Goal: Transaction & Acquisition: Obtain resource

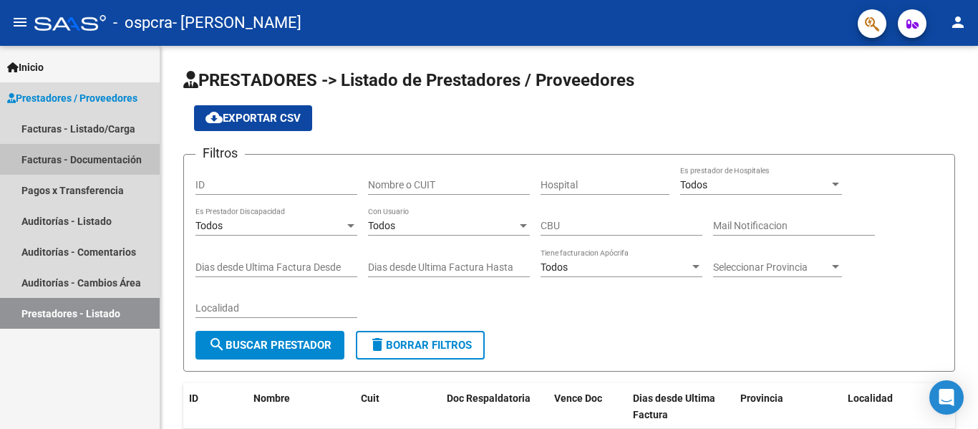
click at [58, 160] on link "Facturas - Documentación" at bounding box center [80, 159] width 160 height 31
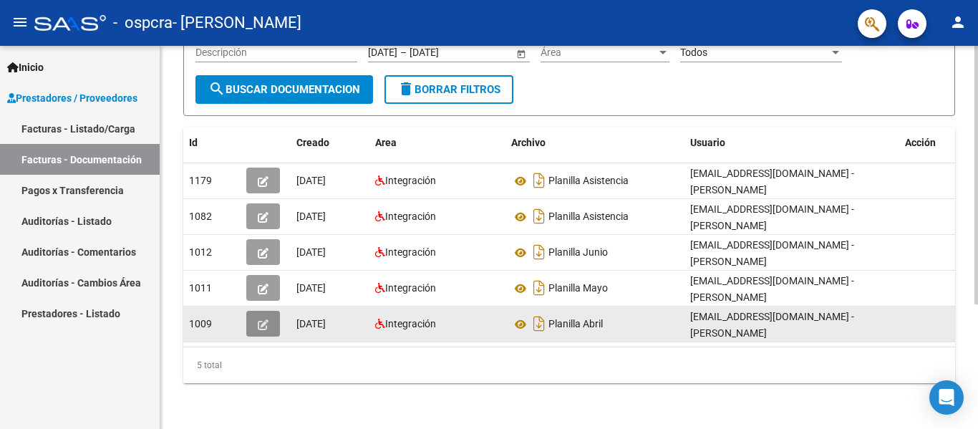
click at [245, 323] on datatable-body-cell at bounding box center [266, 323] width 50 height 35
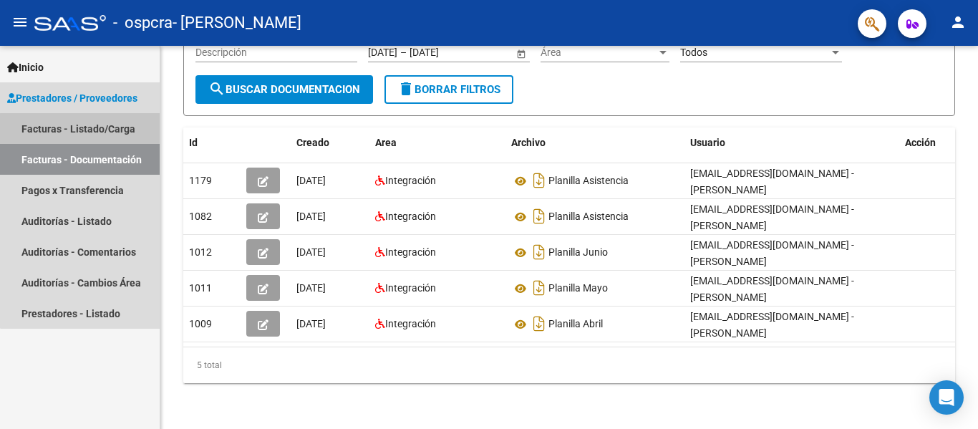
click at [85, 132] on link "Facturas - Listado/Carga" at bounding box center [80, 128] width 160 height 31
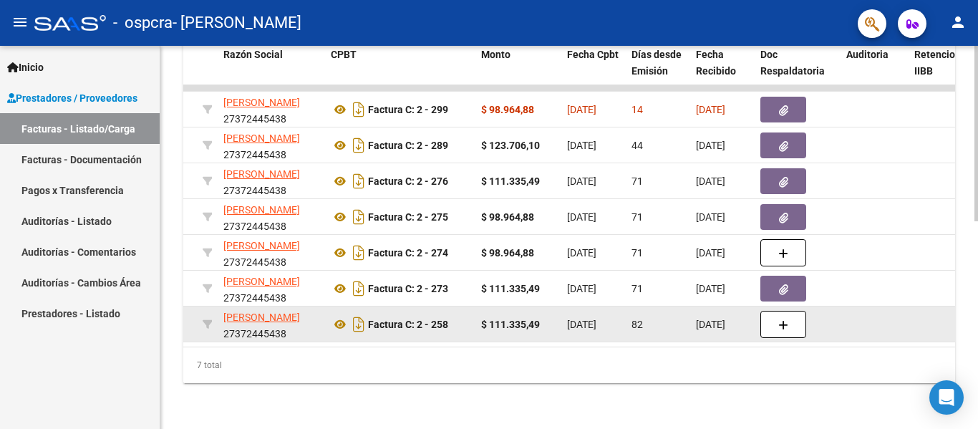
scroll to position [1, 0]
drag, startPoint x: 412, startPoint y: 335, endPoint x: 286, endPoint y: 329, distance: 126.9
click at [286, 329] on datatable-body "4466 Integración [PERSON_NAME] 27372445438 Factura C: 2 - 299 $ 98.964,88 [DATE…" at bounding box center [569, 215] width 772 height 261
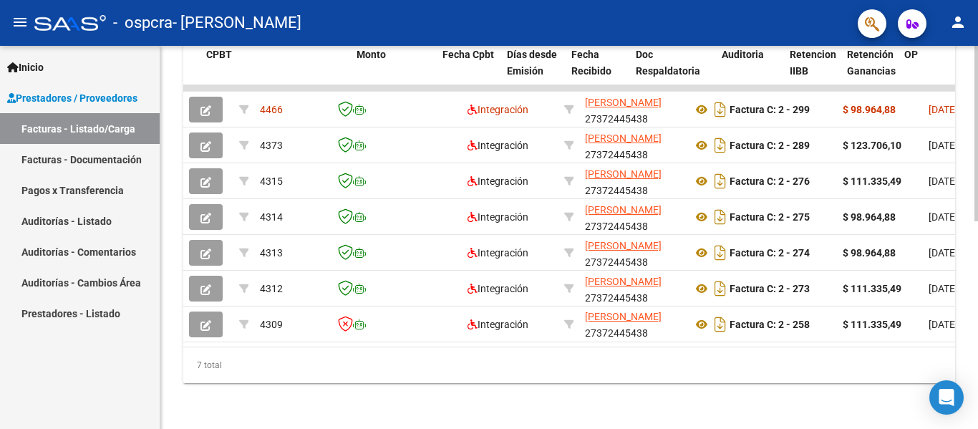
scroll to position [0, 486]
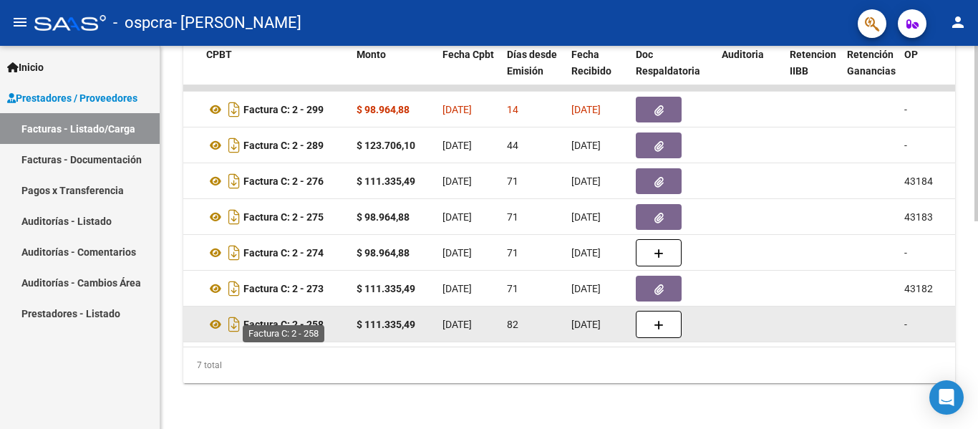
click at [302, 319] on strong "Factura C: 2 - 258" at bounding box center [283, 324] width 80 height 11
click at [215, 316] on icon at bounding box center [215, 324] width 19 height 17
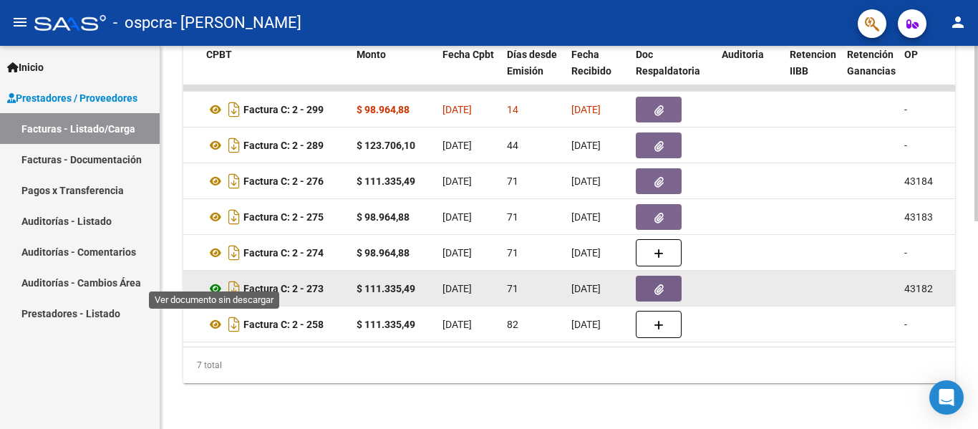
click at [213, 280] on icon at bounding box center [215, 288] width 19 height 17
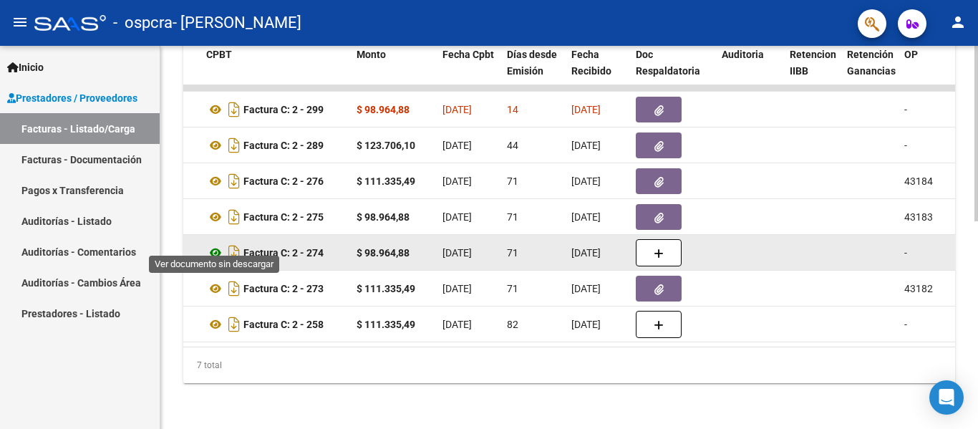
click at [218, 244] on icon at bounding box center [215, 252] width 19 height 17
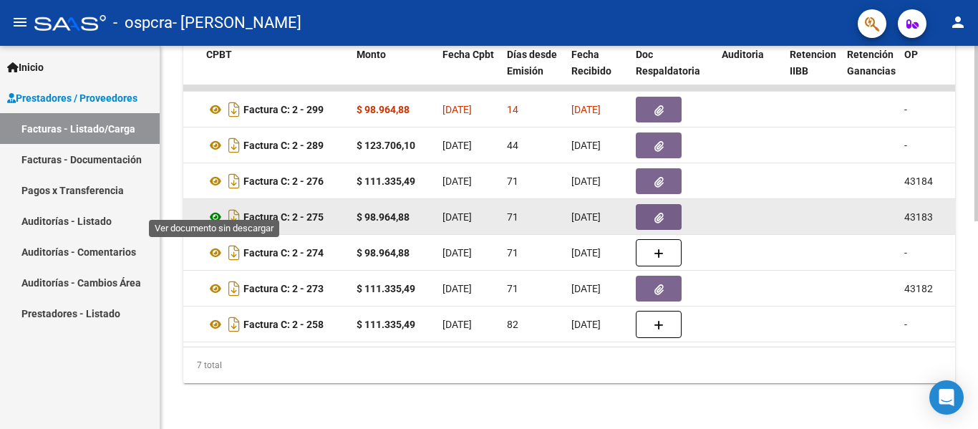
click at [216, 208] on icon at bounding box center [215, 216] width 19 height 17
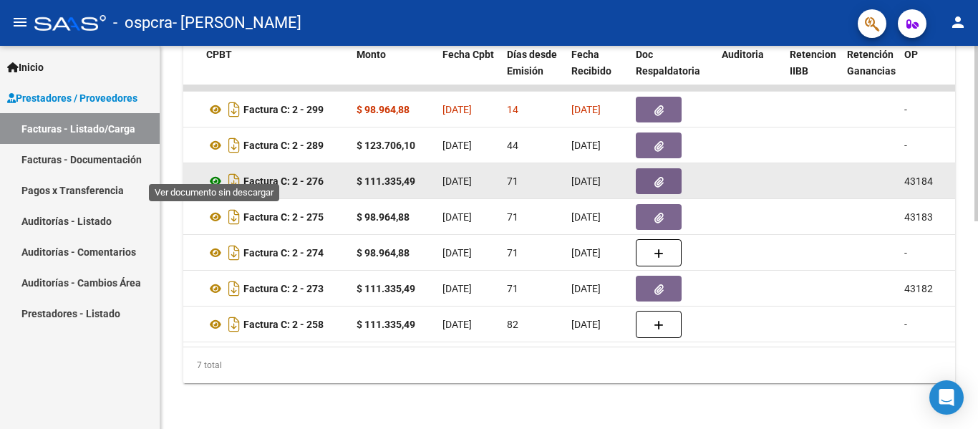
click at [219, 173] on icon at bounding box center [215, 181] width 19 height 17
